Goal: Task Accomplishment & Management: Manage account settings

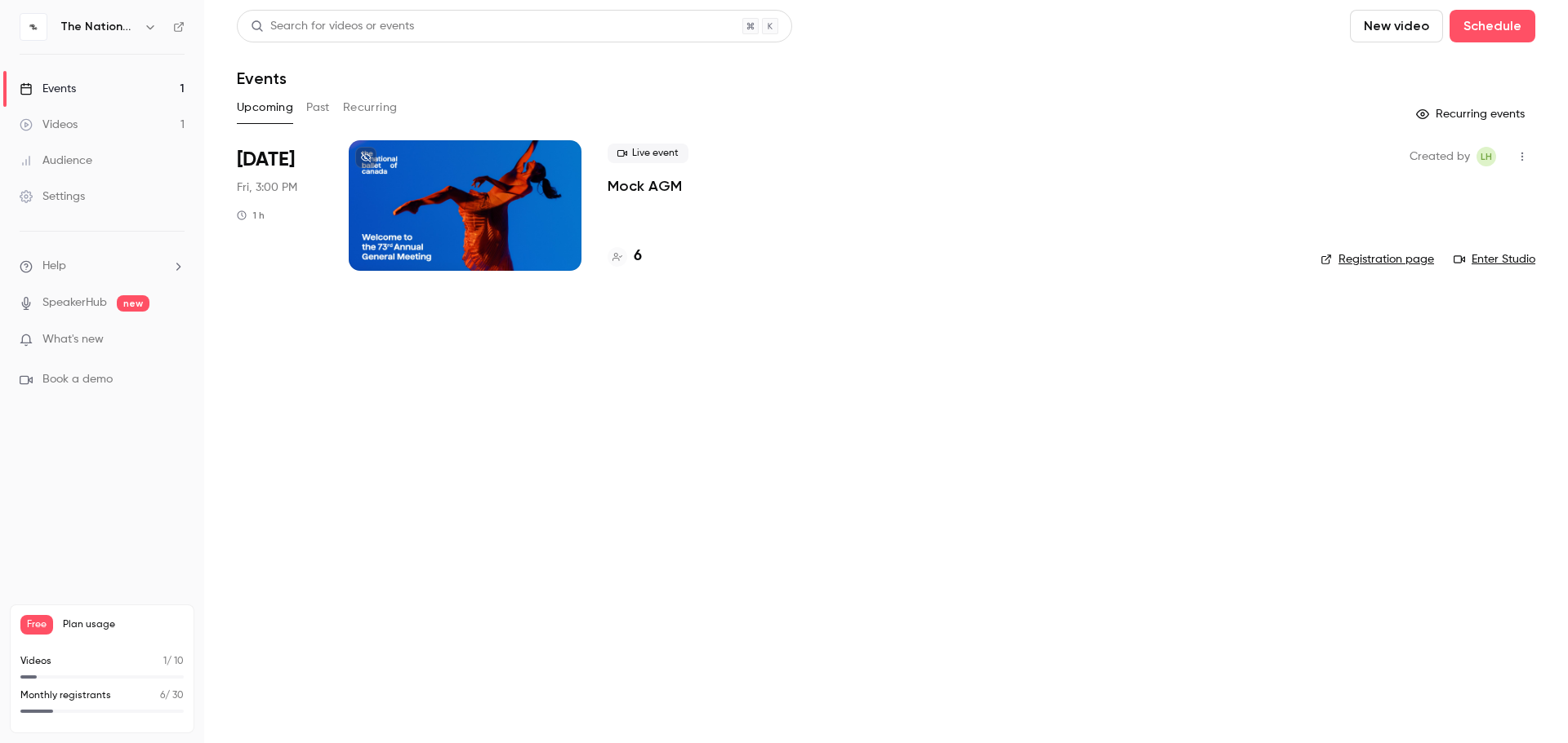
click at [1381, 256] on link "Registration page" at bounding box center [1376, 259] width 113 height 16
click at [445, 206] on div at bounding box center [465, 206] width 233 height 130
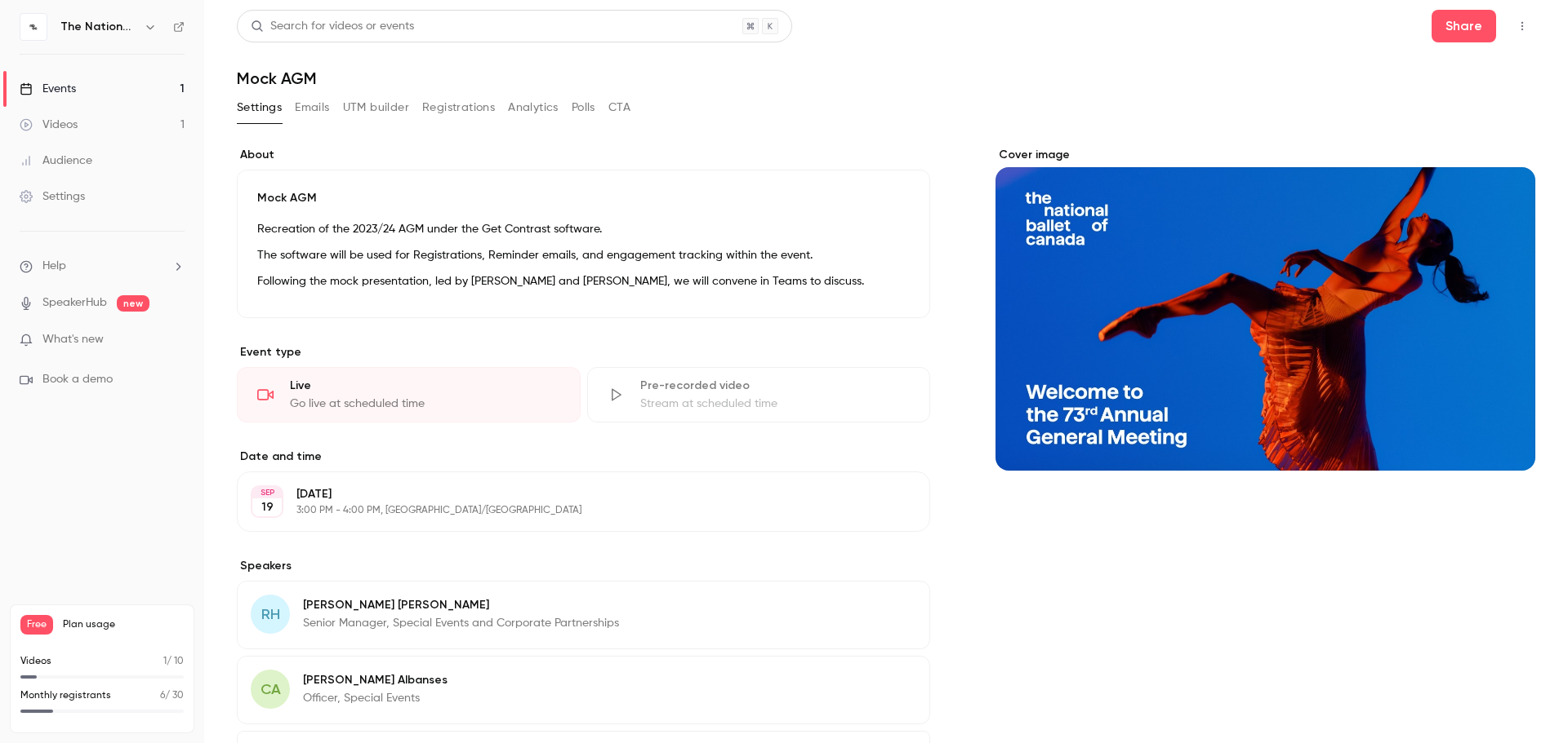
click at [453, 113] on button "Registrations" at bounding box center [458, 107] width 73 height 26
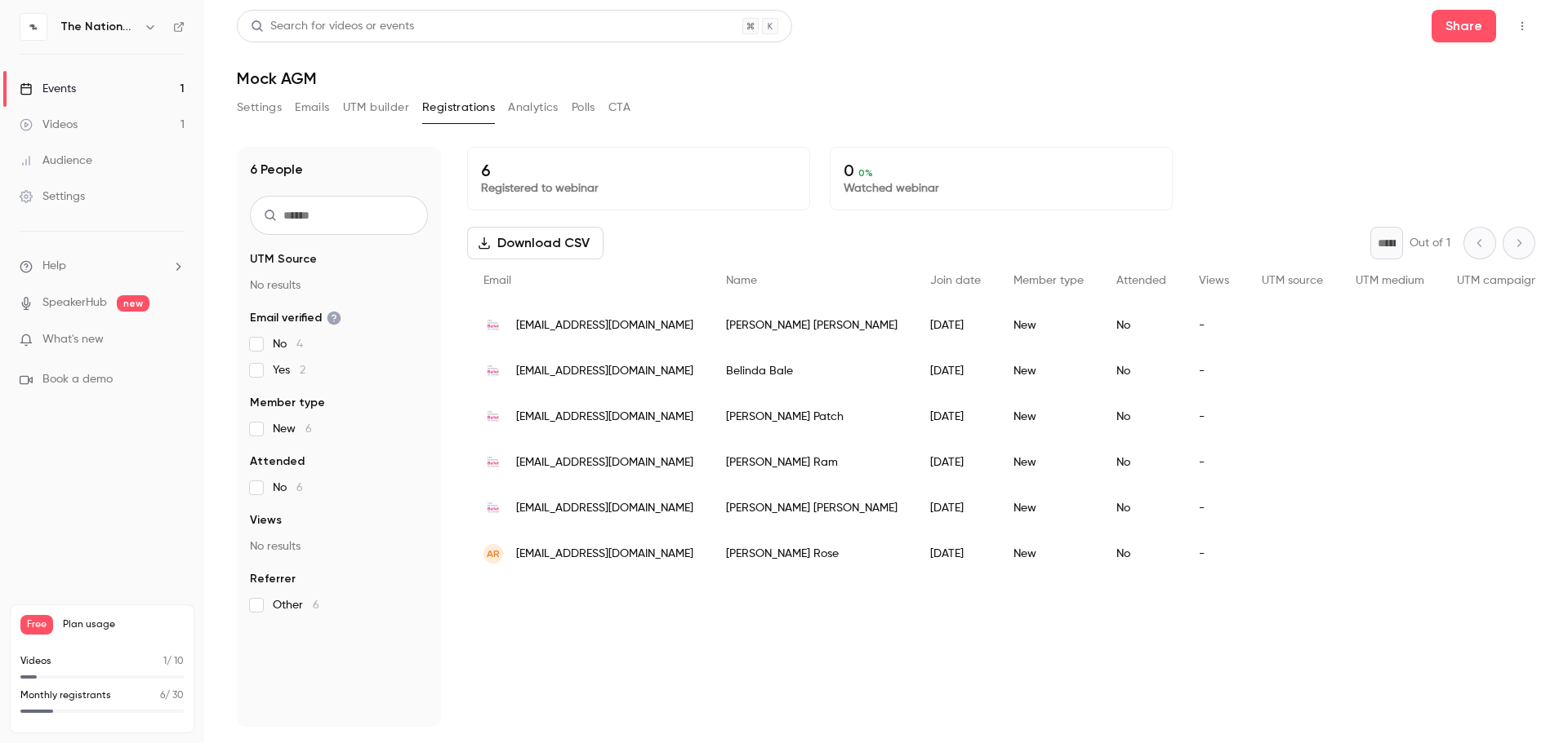
click at [80, 340] on span "What's new" at bounding box center [73, 339] width 61 height 17
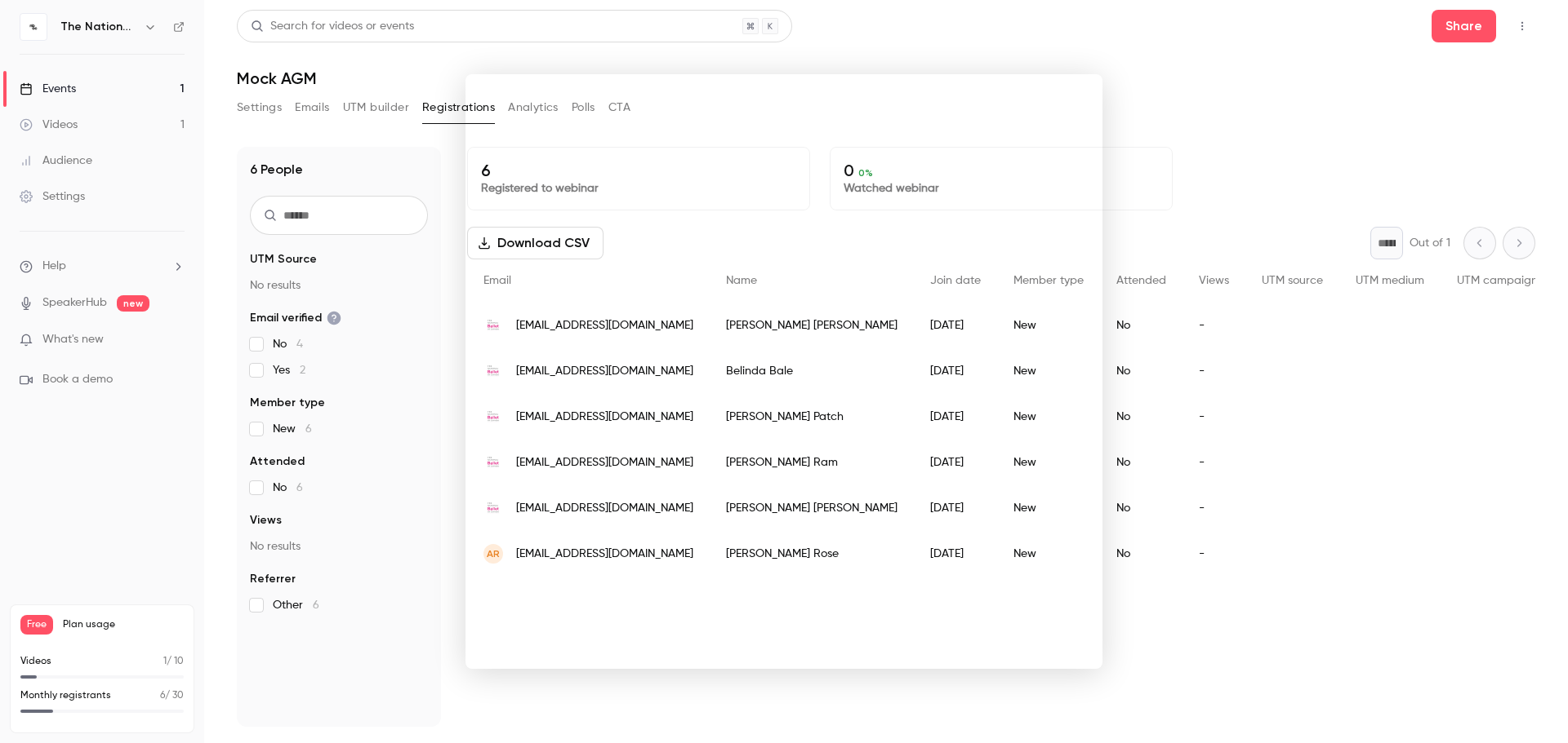
click at [142, 466] on div at bounding box center [784, 372] width 1568 height 743
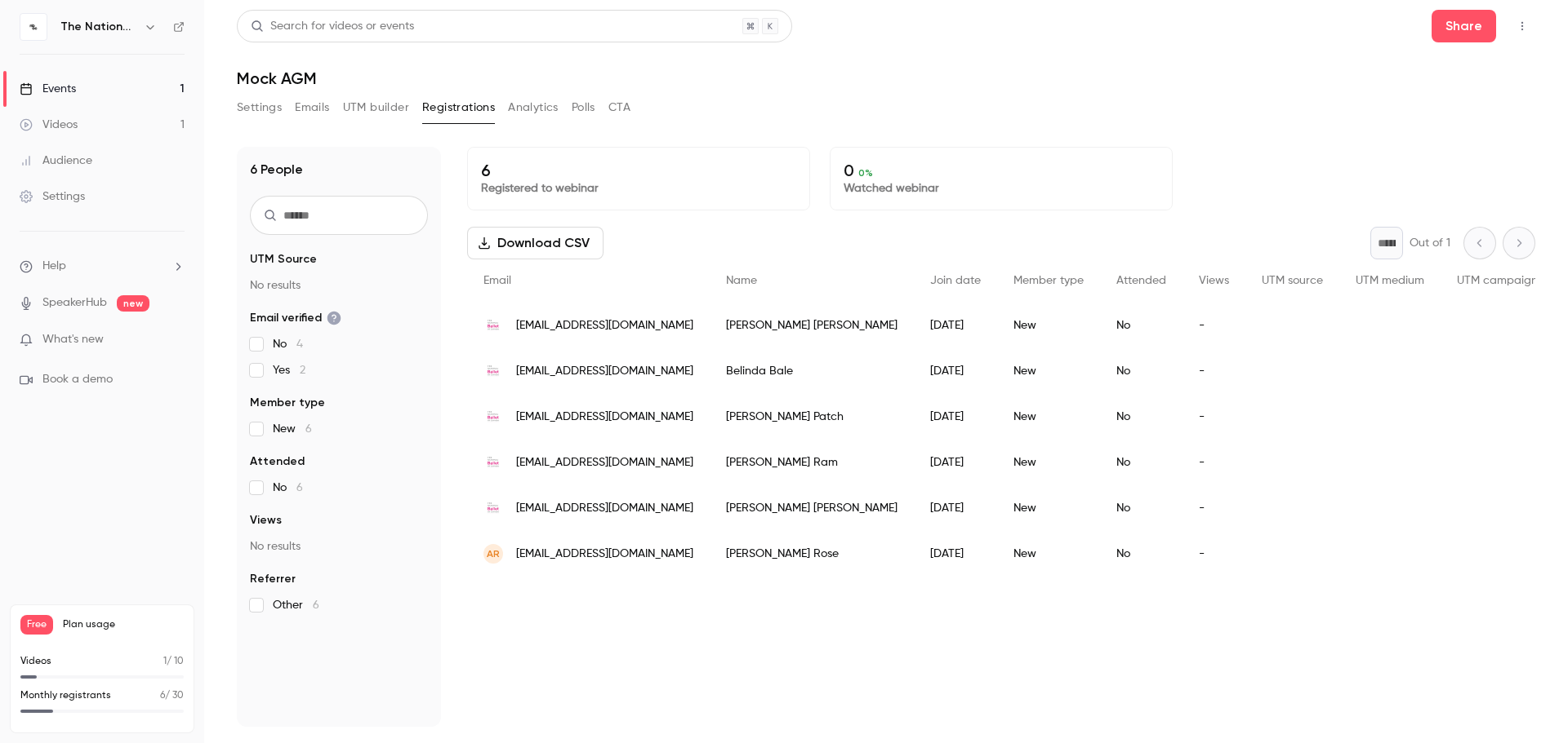
click at [74, 93] on div "Events" at bounding box center [48, 89] width 57 height 16
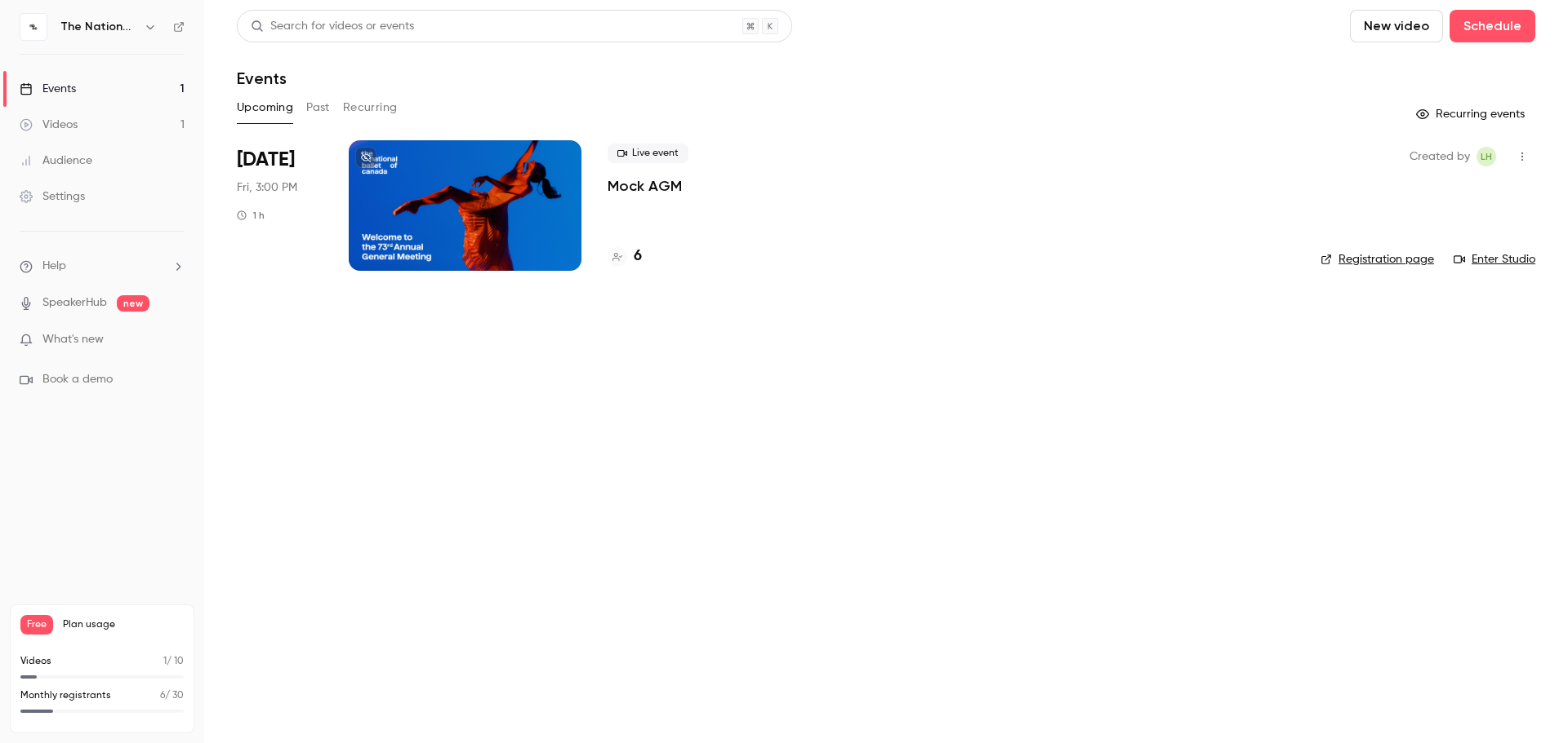
click at [441, 216] on div at bounding box center [465, 206] width 233 height 130
click at [1491, 262] on link "Enter Studio" at bounding box center [1494, 259] width 82 height 16
click at [404, 227] on div at bounding box center [465, 206] width 233 height 130
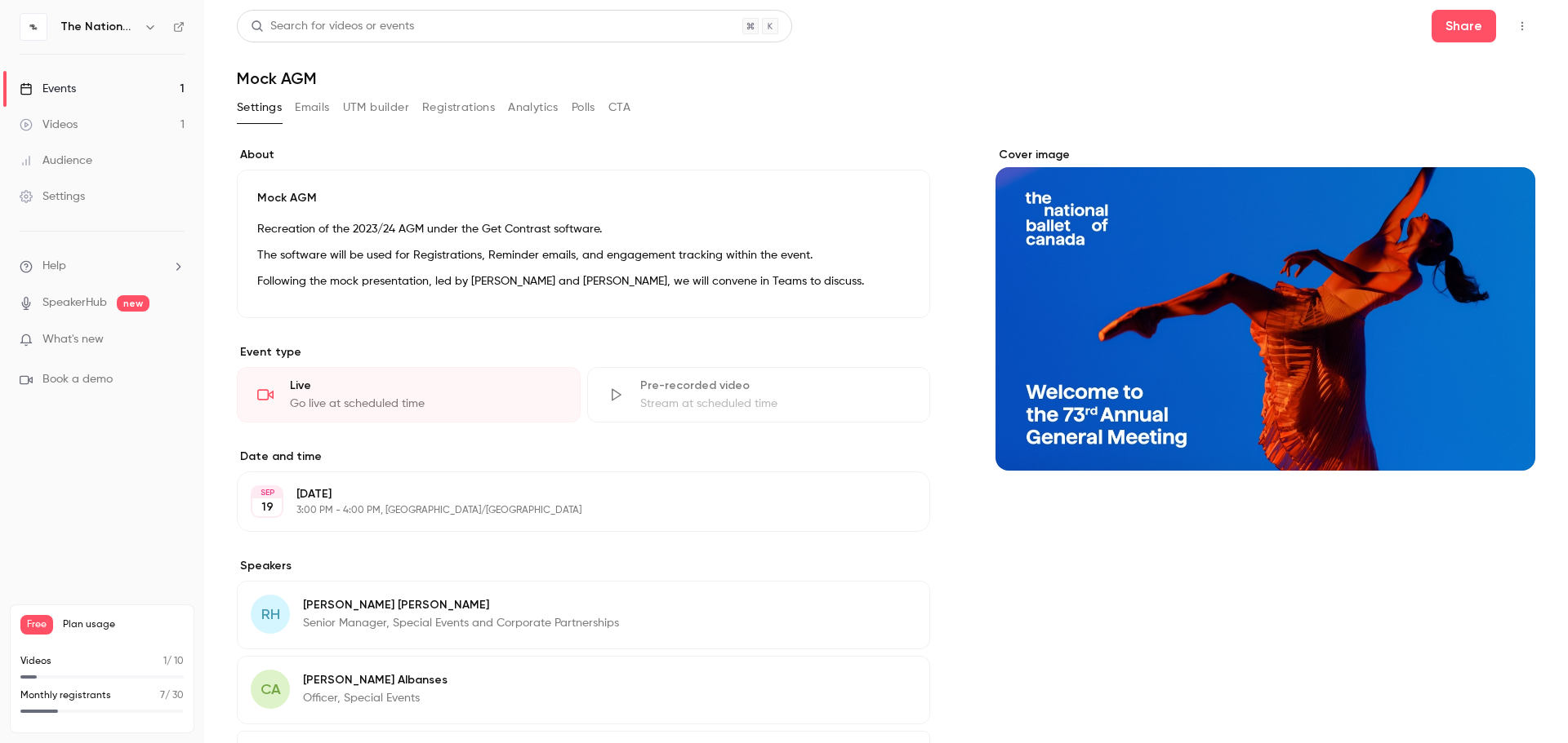
click at [459, 106] on button "Registrations" at bounding box center [458, 107] width 73 height 26
